Goal: Task Accomplishment & Management: Use online tool/utility

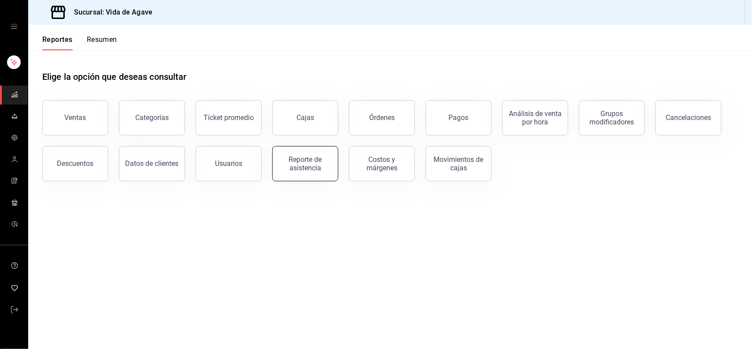
click at [296, 166] on div "Reporte de asistencia" at bounding box center [305, 163] width 55 height 17
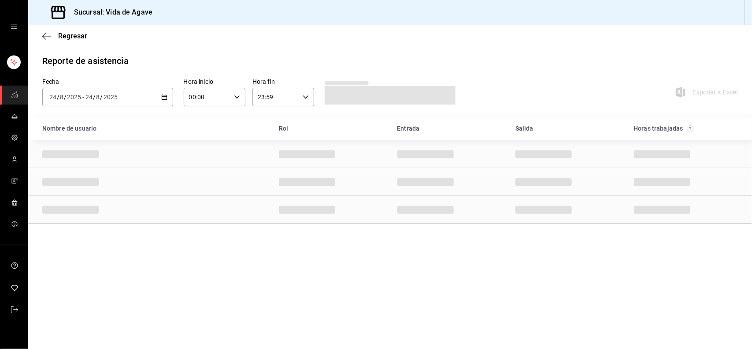
click at [112, 98] on input "2025" at bounding box center [110, 96] width 15 height 7
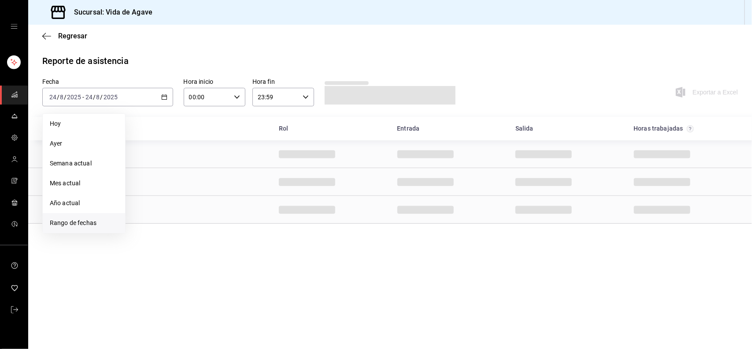
click at [74, 226] on span "Rango de fechas" at bounding box center [84, 222] width 68 height 9
click at [152, 210] on button "19" at bounding box center [159, 214] width 15 height 16
click at [238, 211] on abbr "24" at bounding box center [238, 214] width 6 height 6
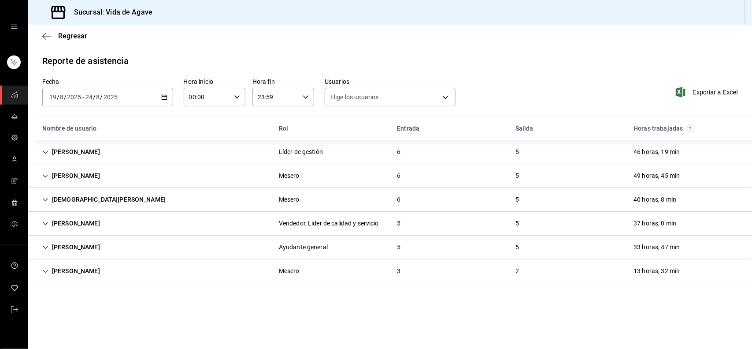
type input "353bf8e3-37f1-4df7-98c5-f6cc78354e2e,0bce4a8a-afd2-4608-875e-abf22a0f7fc2,11237…"
click at [691, 87] on span "Exportar a Excel" at bounding box center [708, 92] width 60 height 11
click at [717, 93] on span "Exportar a Excel" at bounding box center [708, 92] width 60 height 11
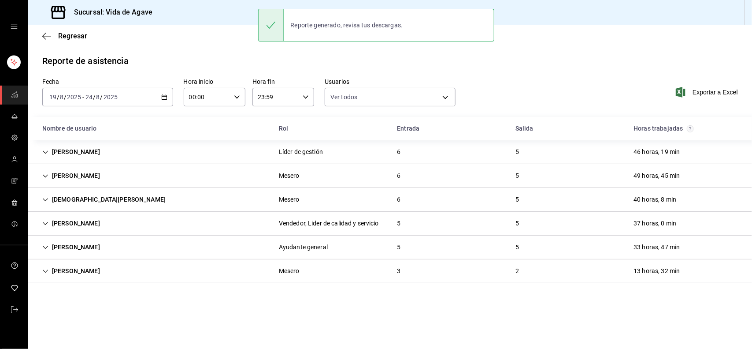
click at [128, 104] on div "[DATE] [DATE] - [DATE] [DATE]" at bounding box center [107, 97] width 131 height 19
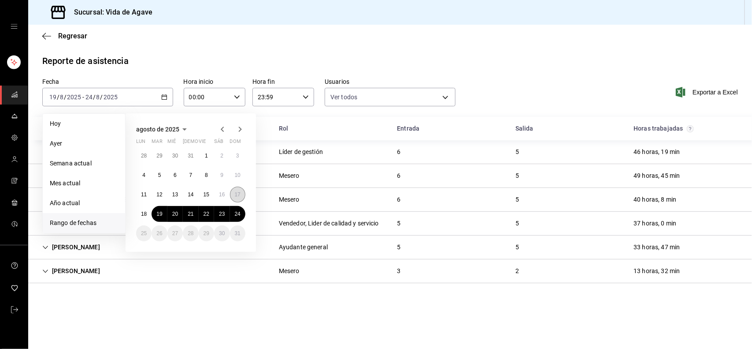
click at [239, 194] on abbr "17" at bounding box center [238, 194] width 6 height 6
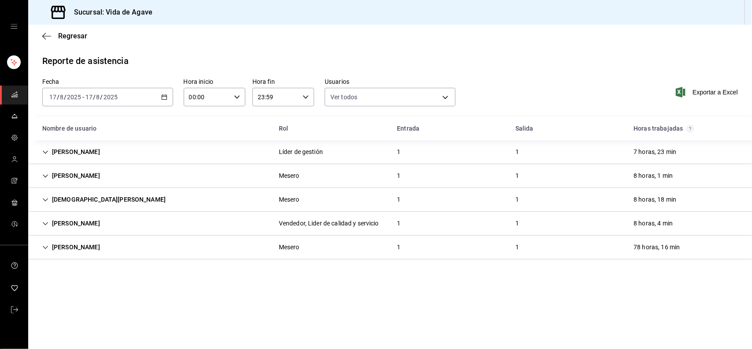
click at [709, 89] on span "Exportar a Excel" at bounding box center [708, 92] width 60 height 11
